Goal: Task Accomplishment & Management: Manage account settings

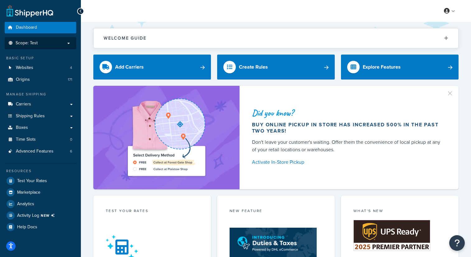
click at [53, 46] on li "Scope: Test" at bounding box center [41, 43] width 72 height 12
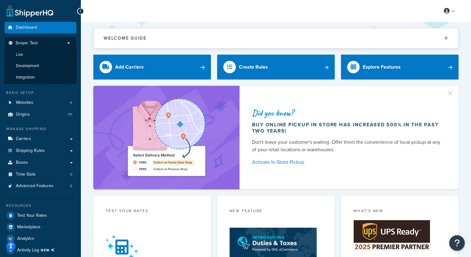
click at [59, 44] on p "Scope: Test" at bounding box center [40, 44] width 66 height 8
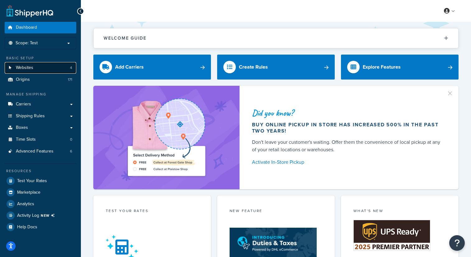
click at [51, 64] on link "Websites 4" at bounding box center [41, 68] width 72 height 12
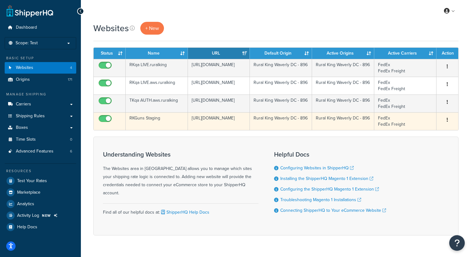
drag, startPoint x: 187, startPoint y: 127, endPoint x: 130, endPoint y: 125, distance: 56.7
click at [130, 125] on tr "RKGuns Staging [URL][DOMAIN_NAME] Rural King Waverly DC - 896 Rural King Waverl…" at bounding box center [276, 121] width 365 height 18
